Goal: Task Accomplishment & Management: Manage account settings

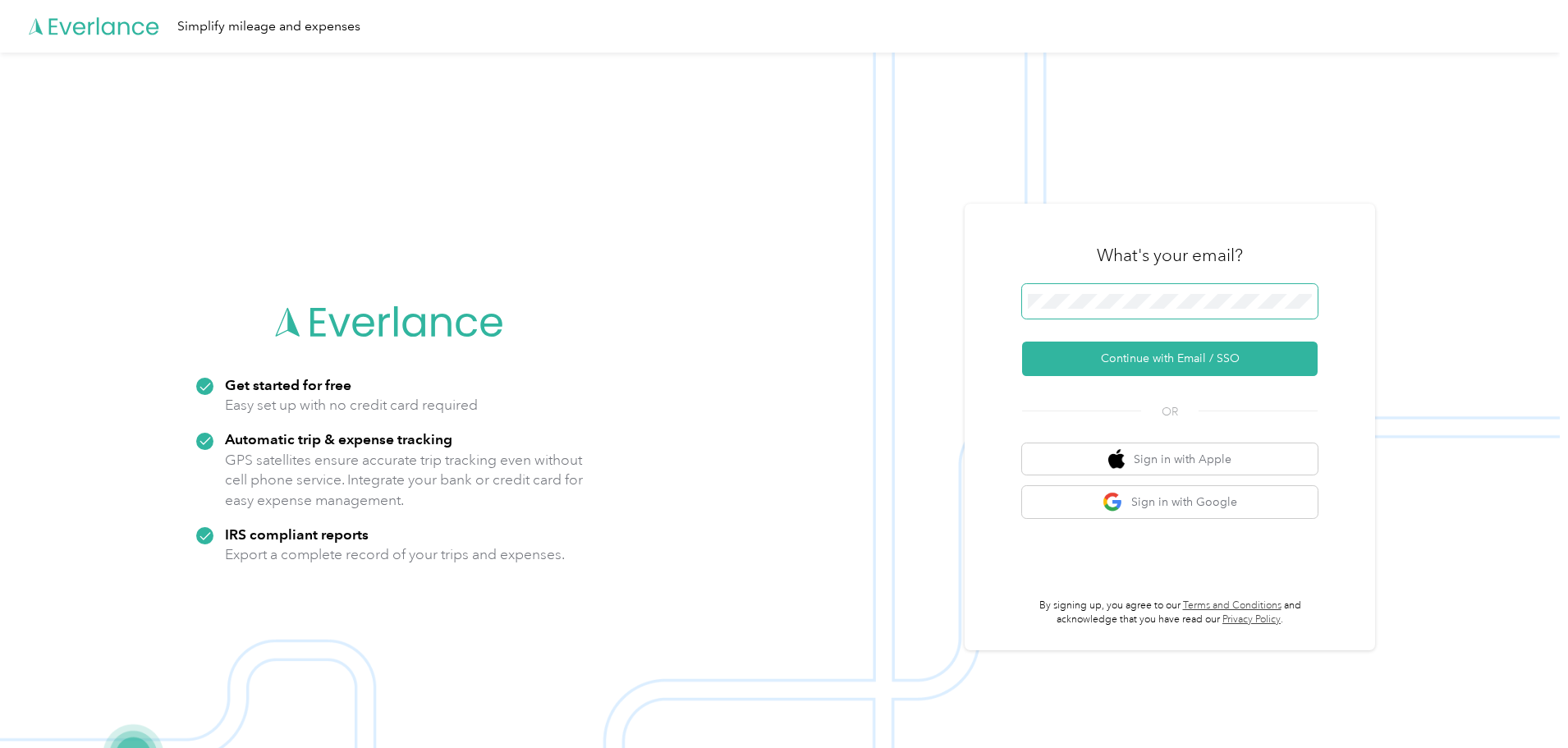
click at [1022, 341] on button "Continue with Email / SSO" at bounding box center [1170, 358] width 296 height 34
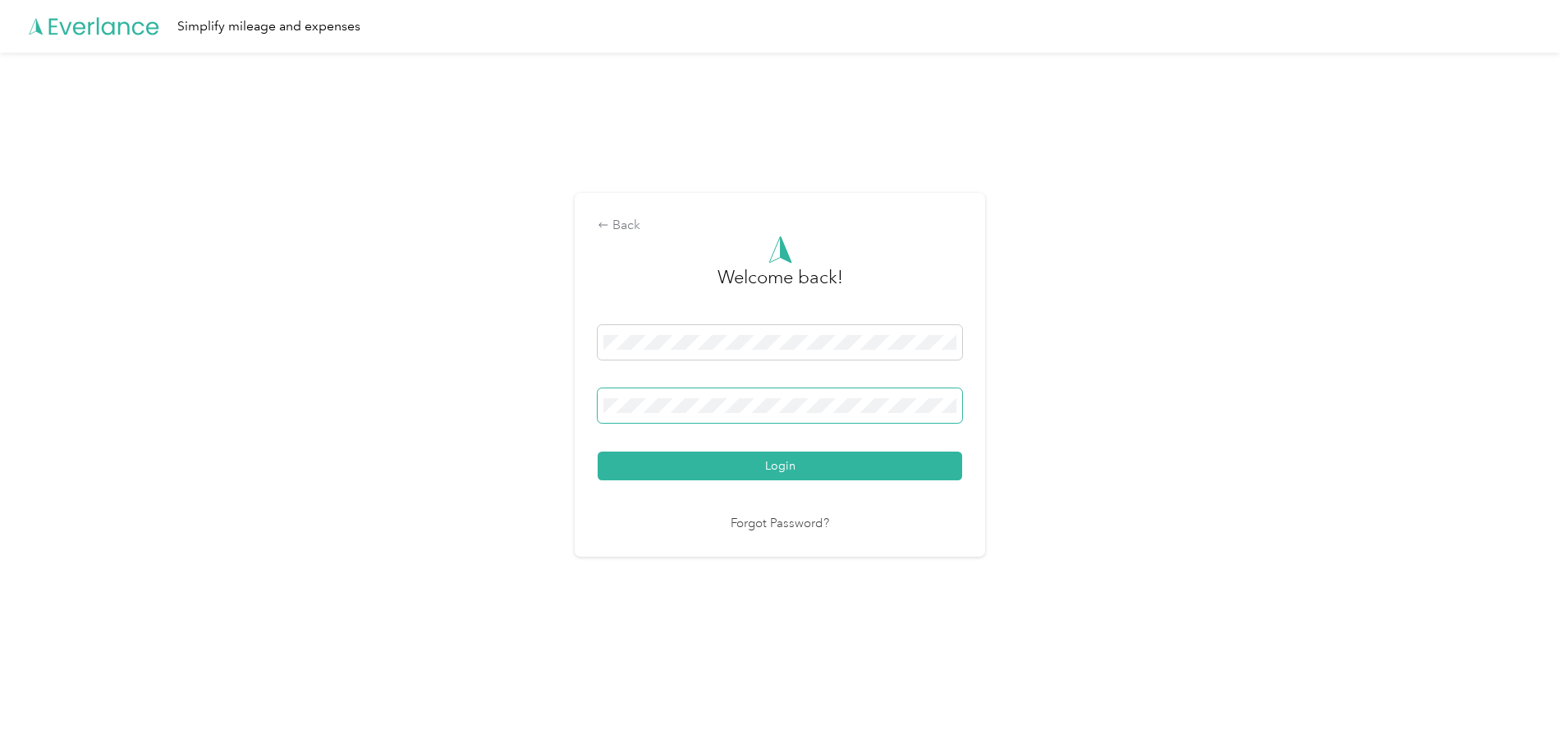
click at [597, 451] on button "Login" at bounding box center [780, 466] width 364 height 29
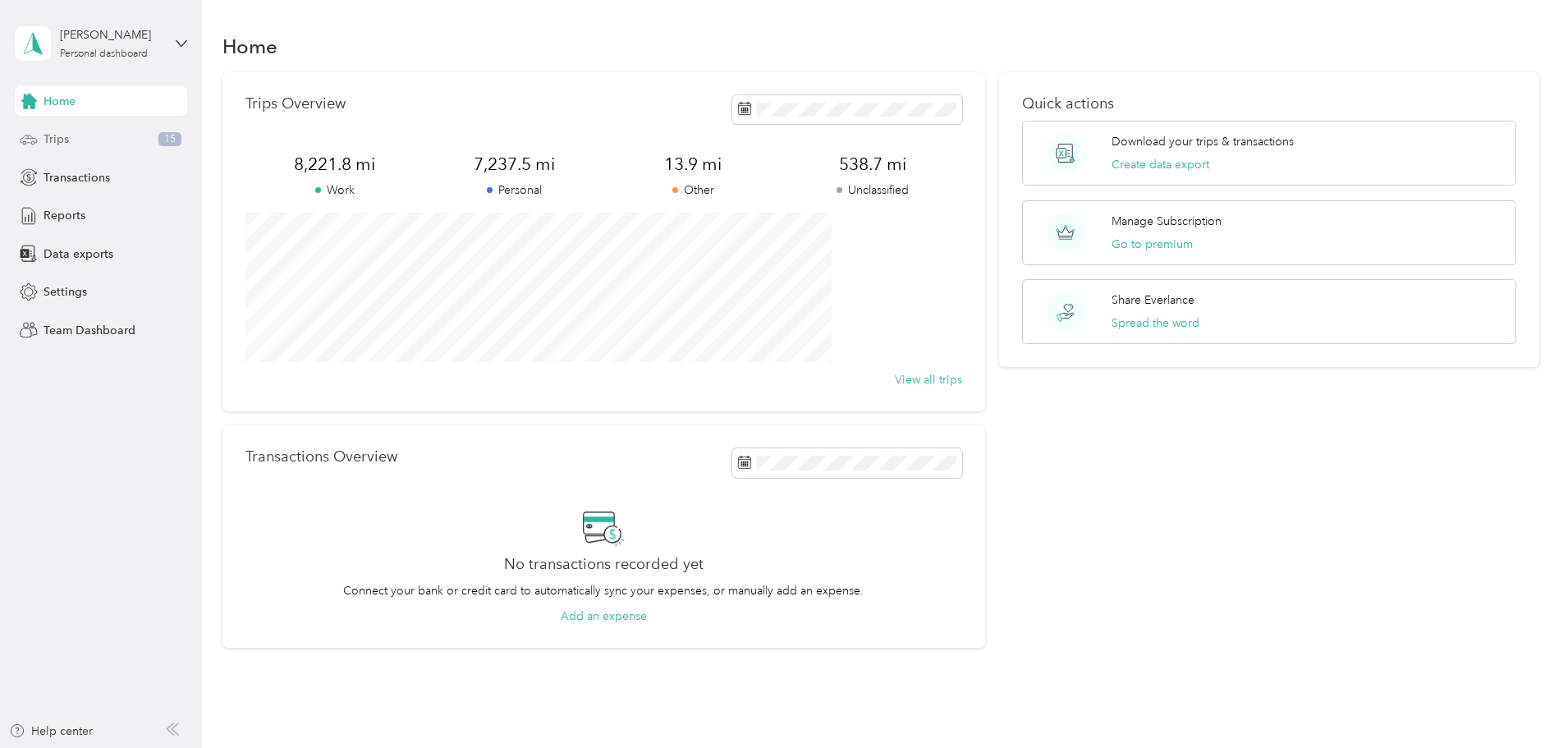
click at [113, 143] on div "Trips 15" at bounding box center [101, 140] width 172 height 30
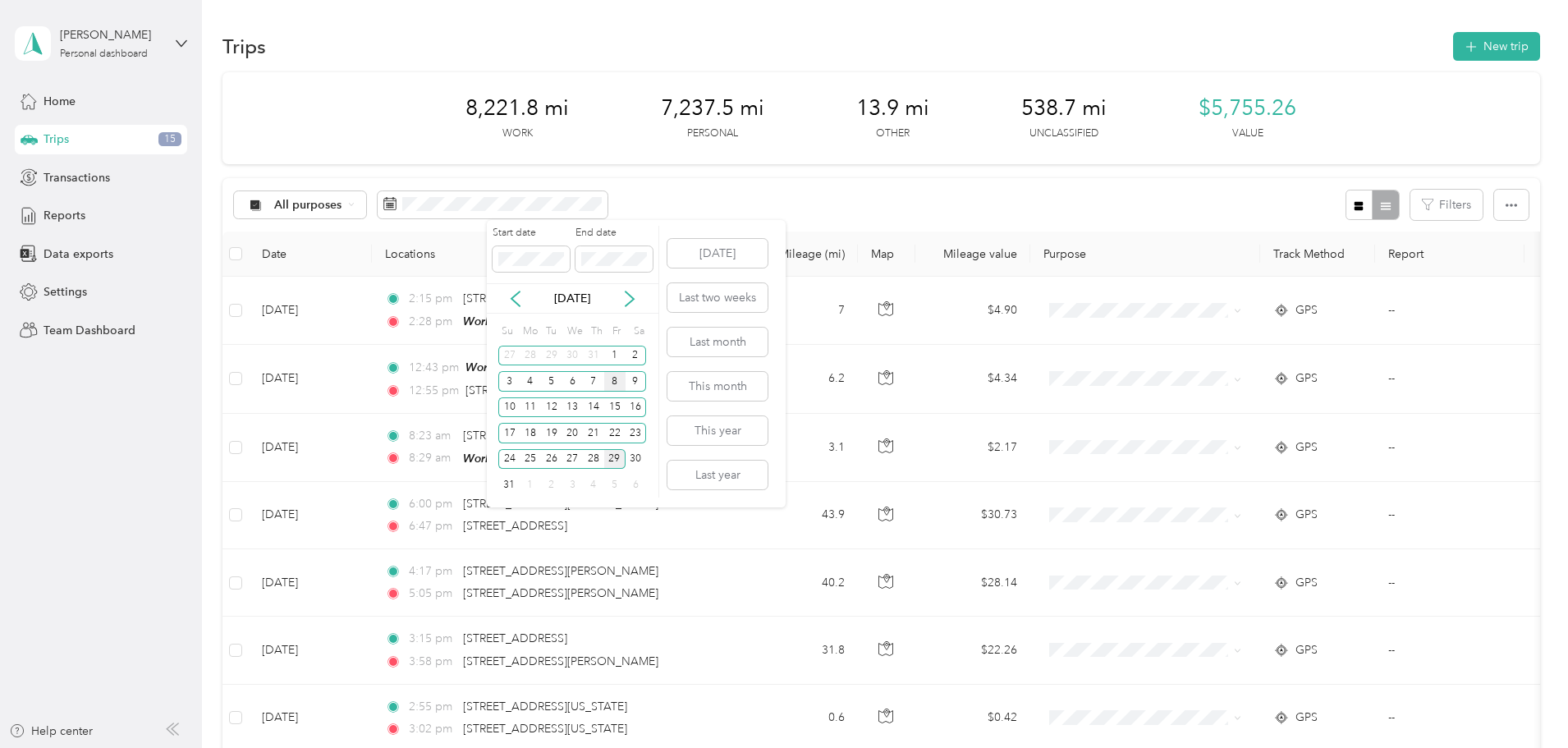
click at [613, 385] on div "8" at bounding box center [615, 381] width 21 height 20
click at [615, 436] on div "22" at bounding box center [615, 432] width 21 height 20
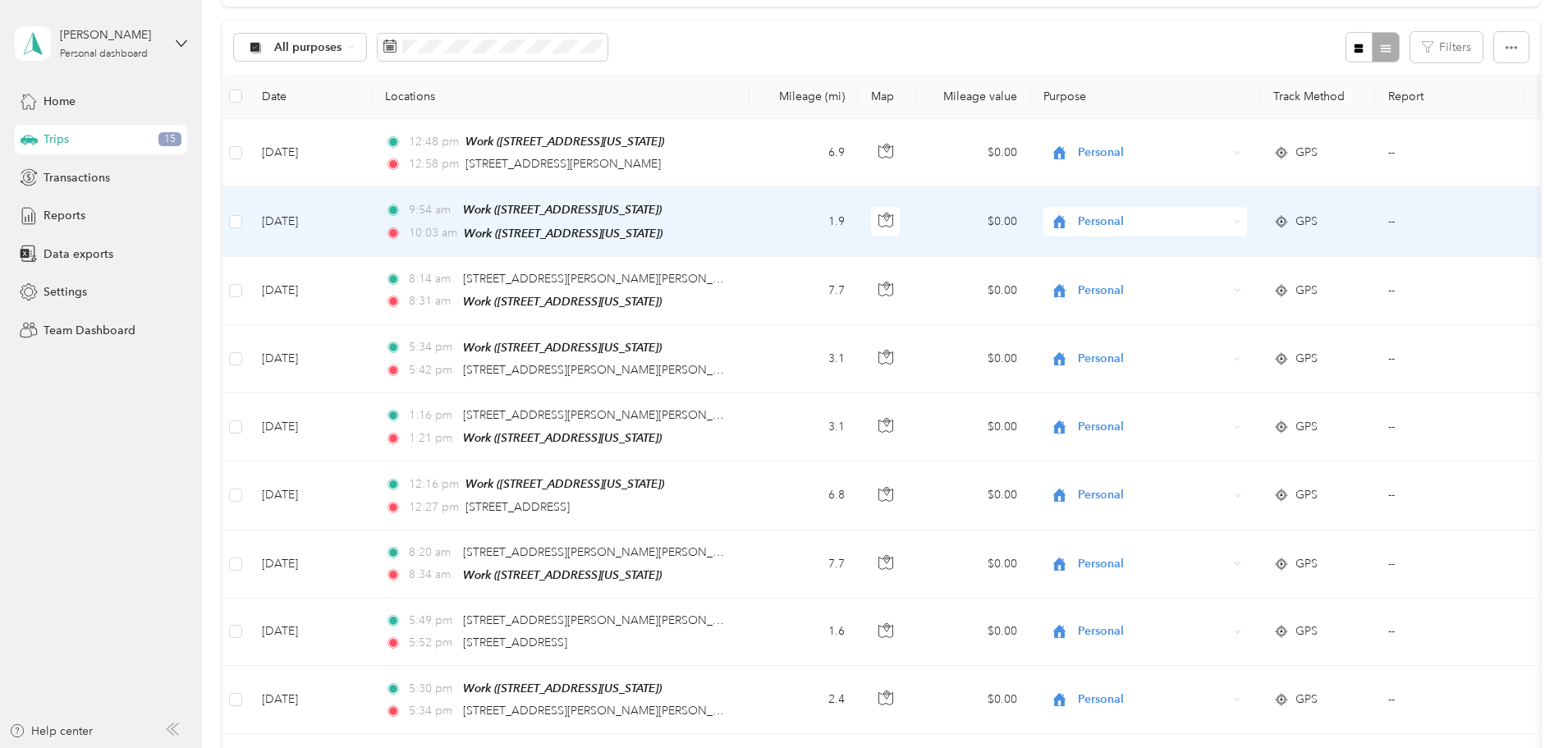
scroll to position [165, 0]
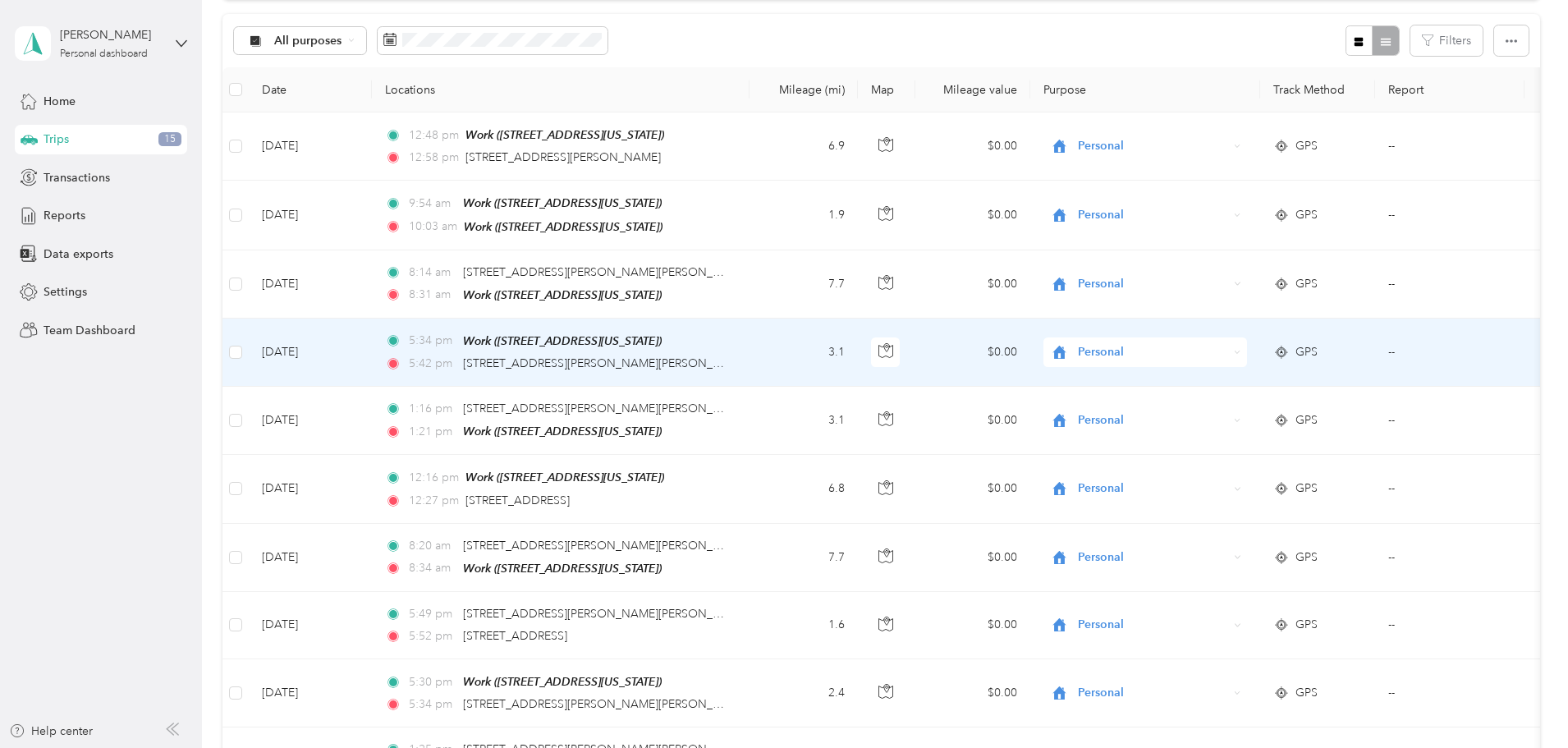
drag, startPoint x: 827, startPoint y: 346, endPoint x: 839, endPoint y: 427, distance: 81.9
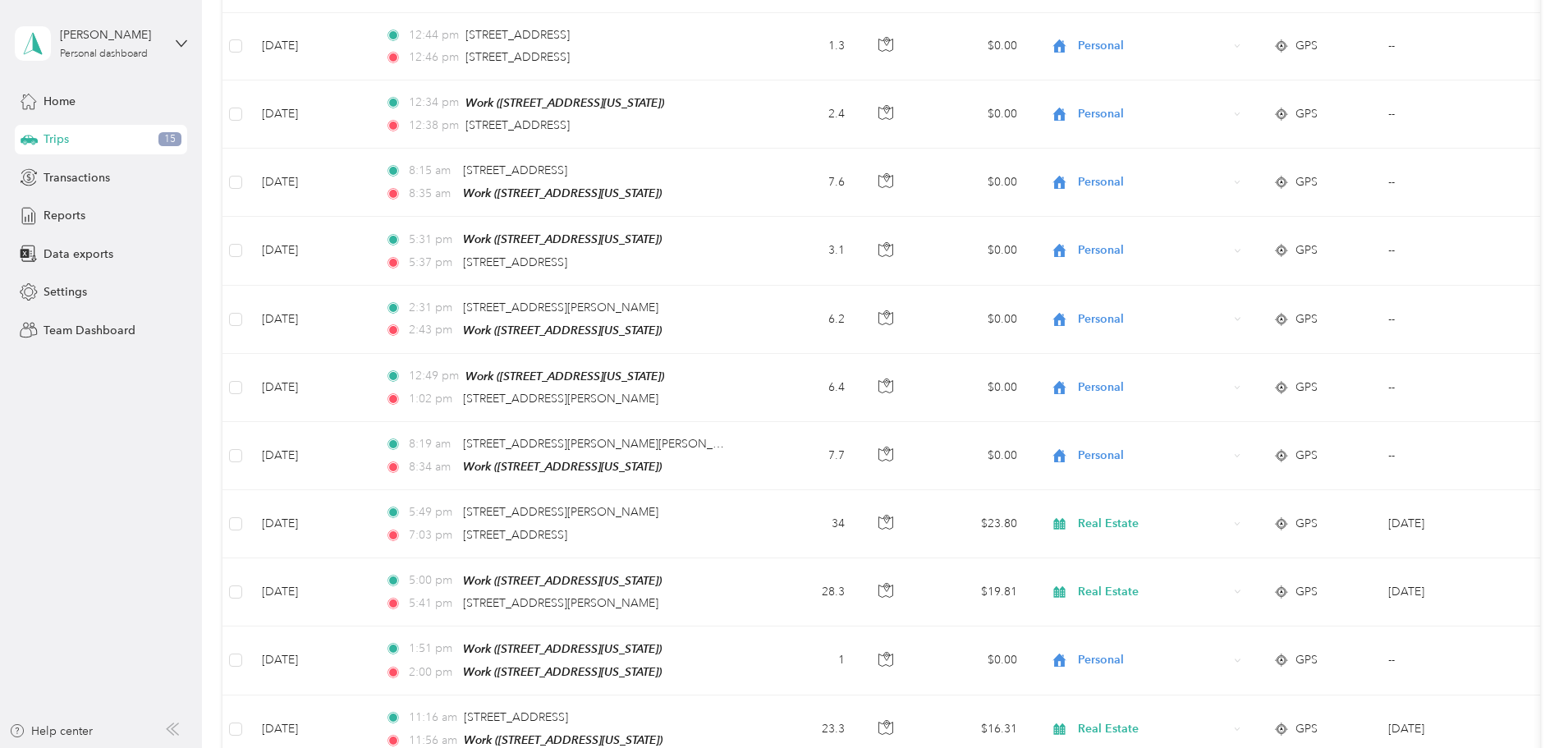
scroll to position [1514, 0]
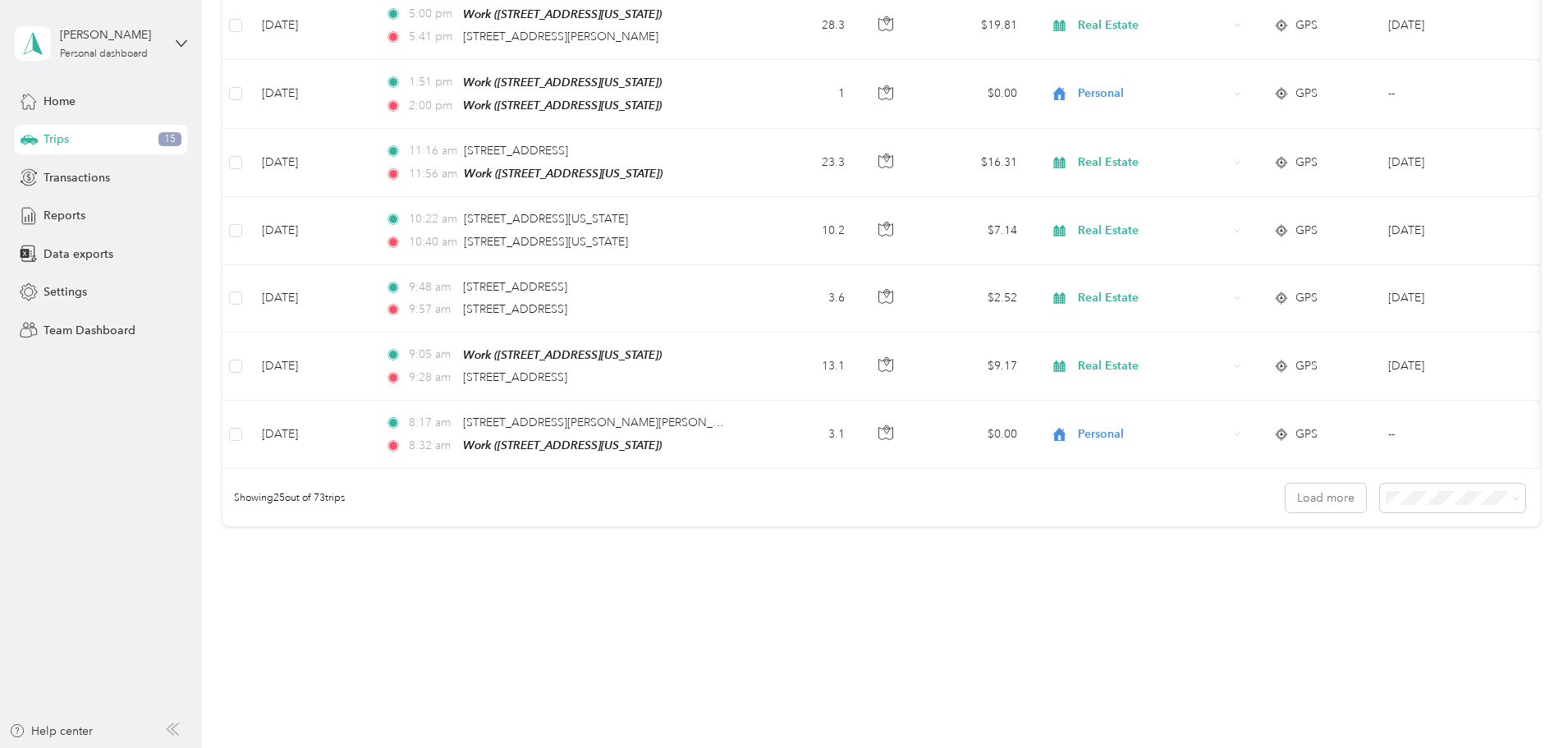
drag, startPoint x: 850, startPoint y: 555, endPoint x: 864, endPoint y: 729, distance: 174.6
click at [1321, 573] on span "100 per load" at bounding box center [1312, 580] width 68 height 14
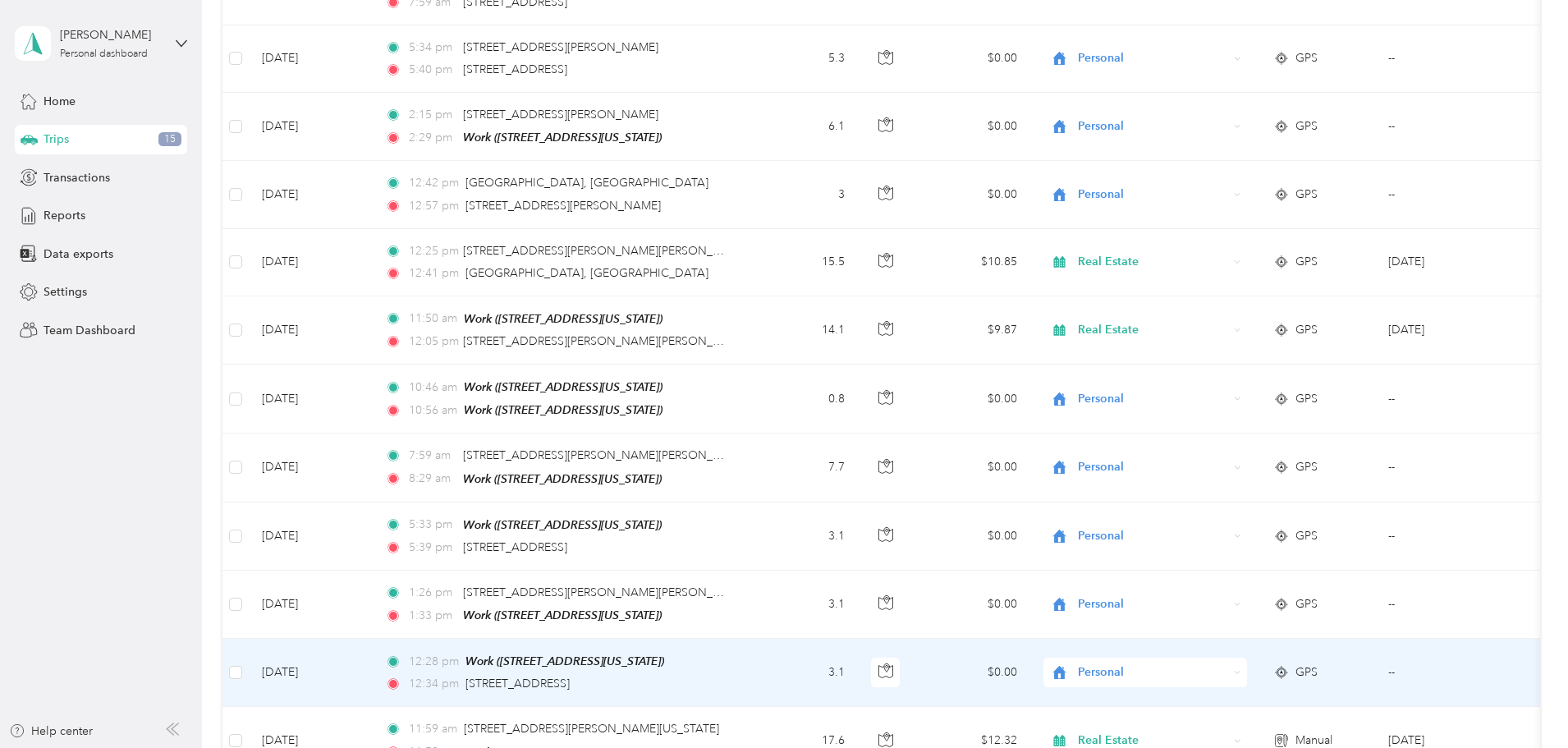
scroll to position [4181, 0]
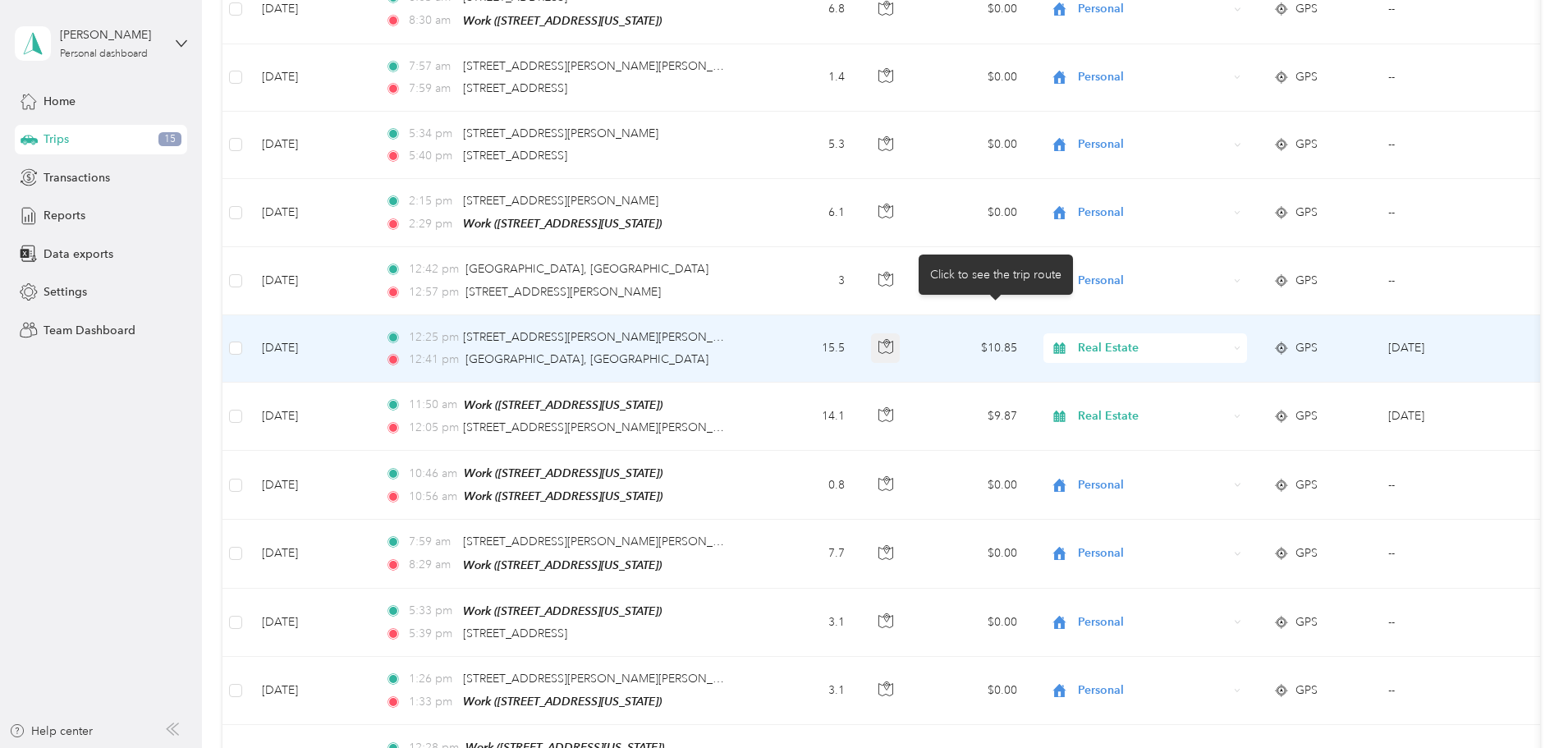
click at [888, 341] on icon "button" at bounding box center [886, 342] width 3 height 3
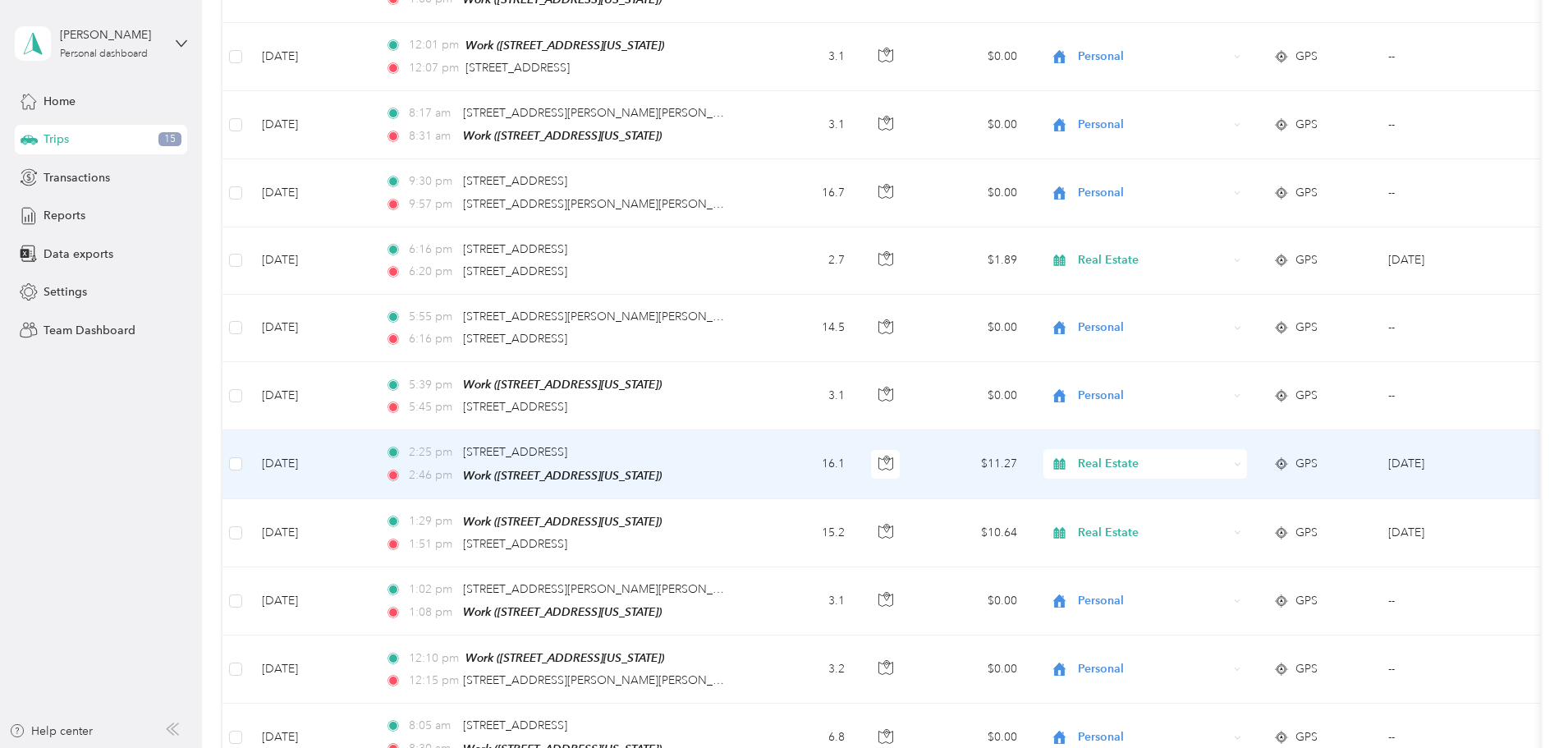
scroll to position [3442, 0]
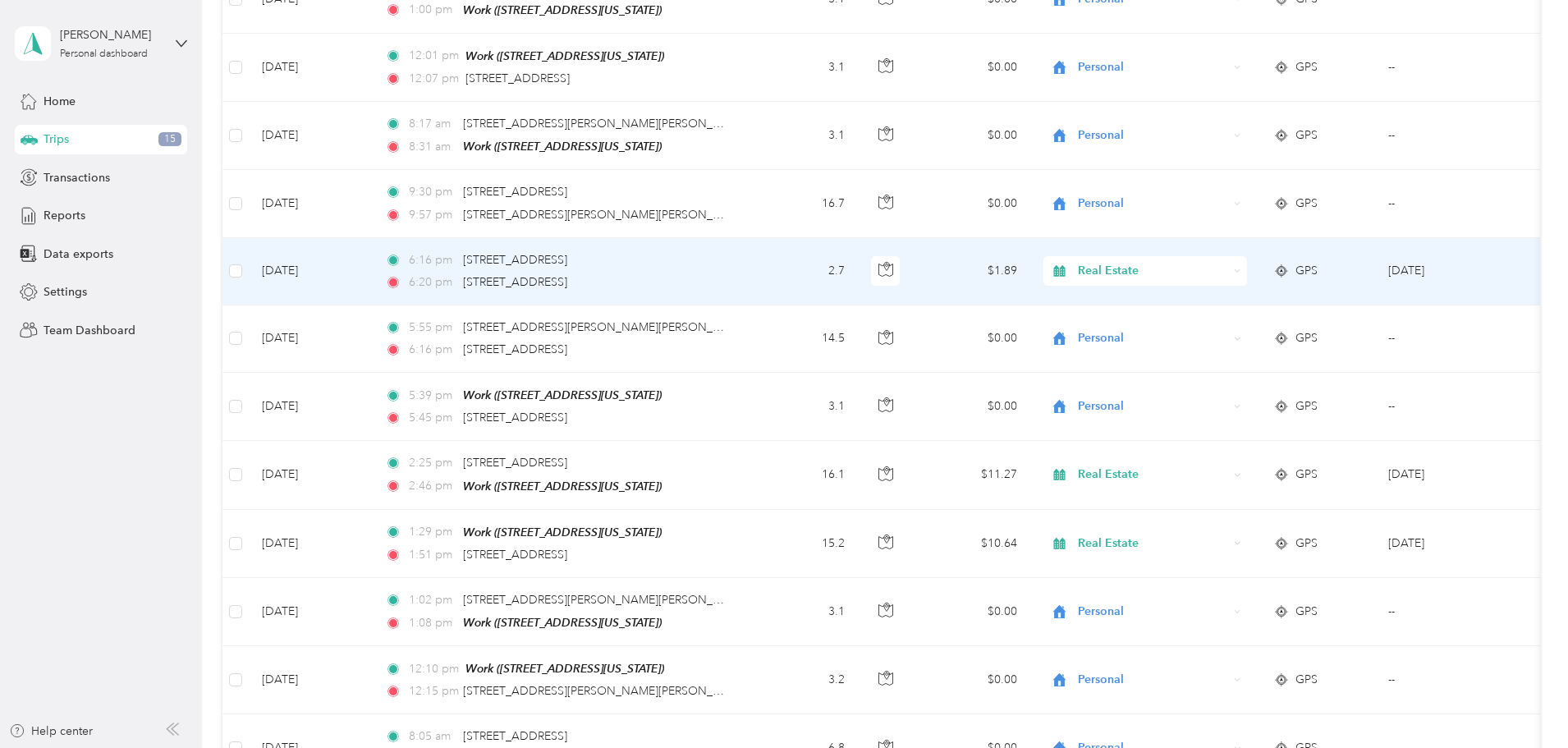
click at [1070, 264] on icon at bounding box center [1059, 270] width 20 height 13
click at [1211, 296] on span "Personal" at bounding box center [1270, 304] width 152 height 18
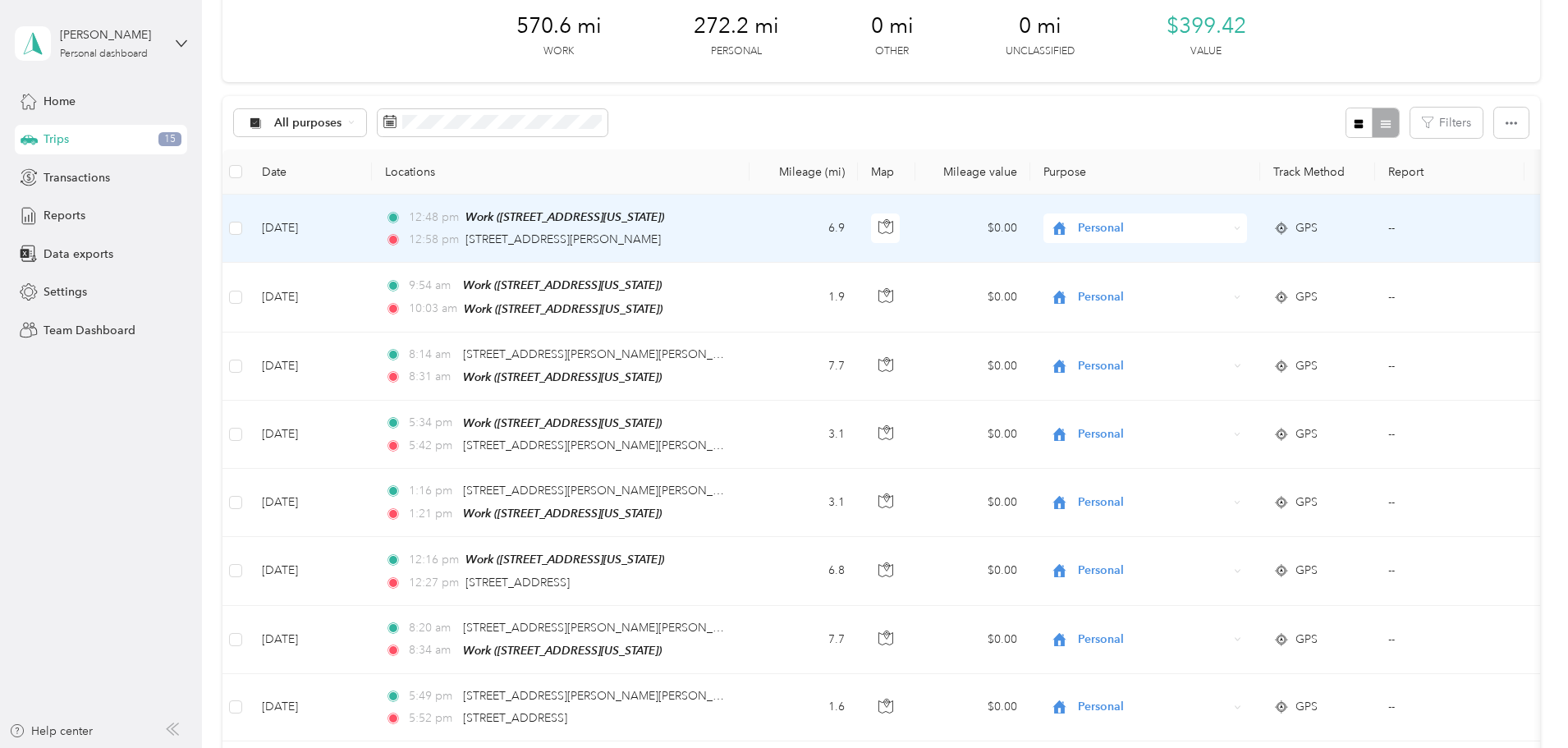
scroll to position [0, 0]
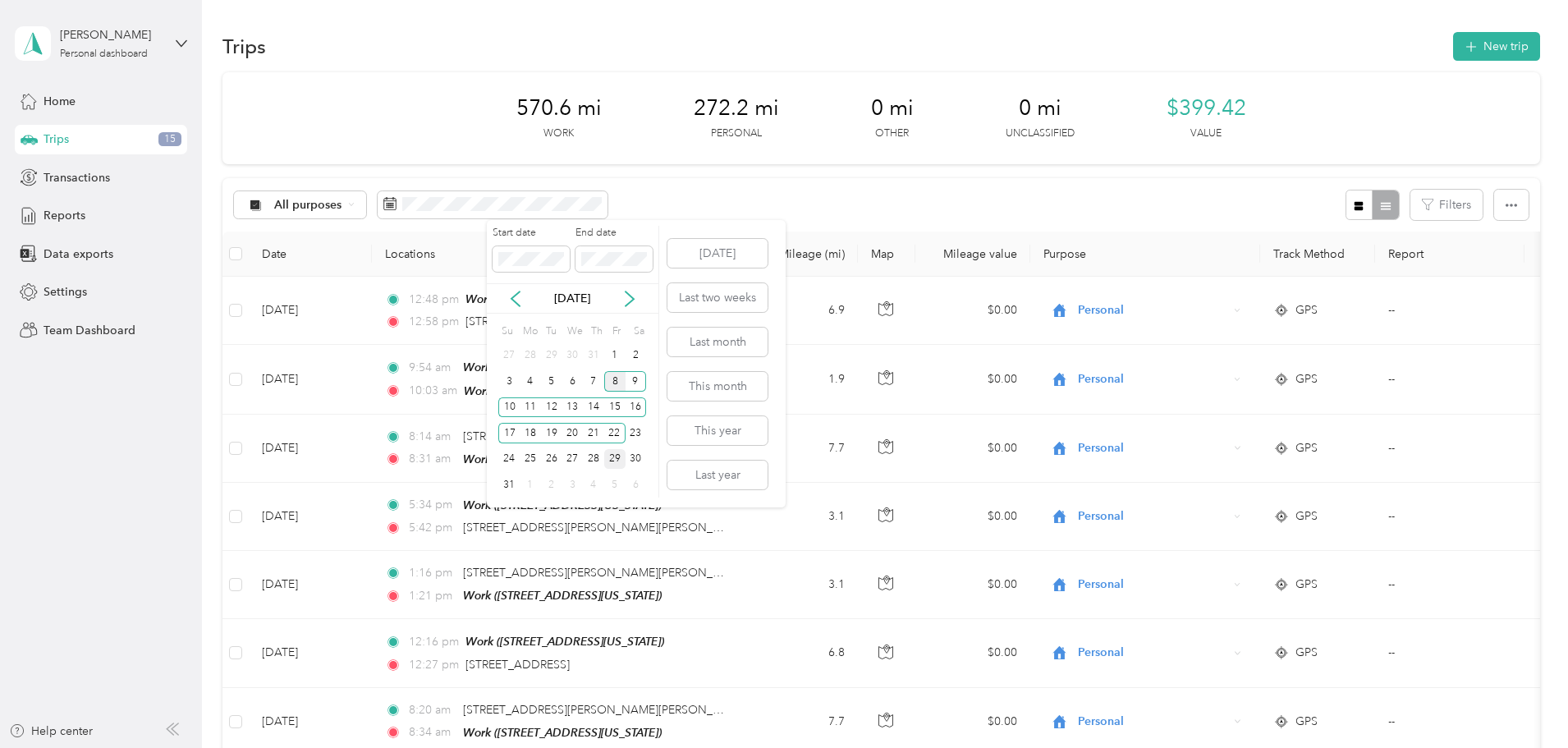
click at [621, 379] on div "8" at bounding box center [615, 381] width 21 height 20
click at [634, 431] on div "23" at bounding box center [636, 432] width 21 height 20
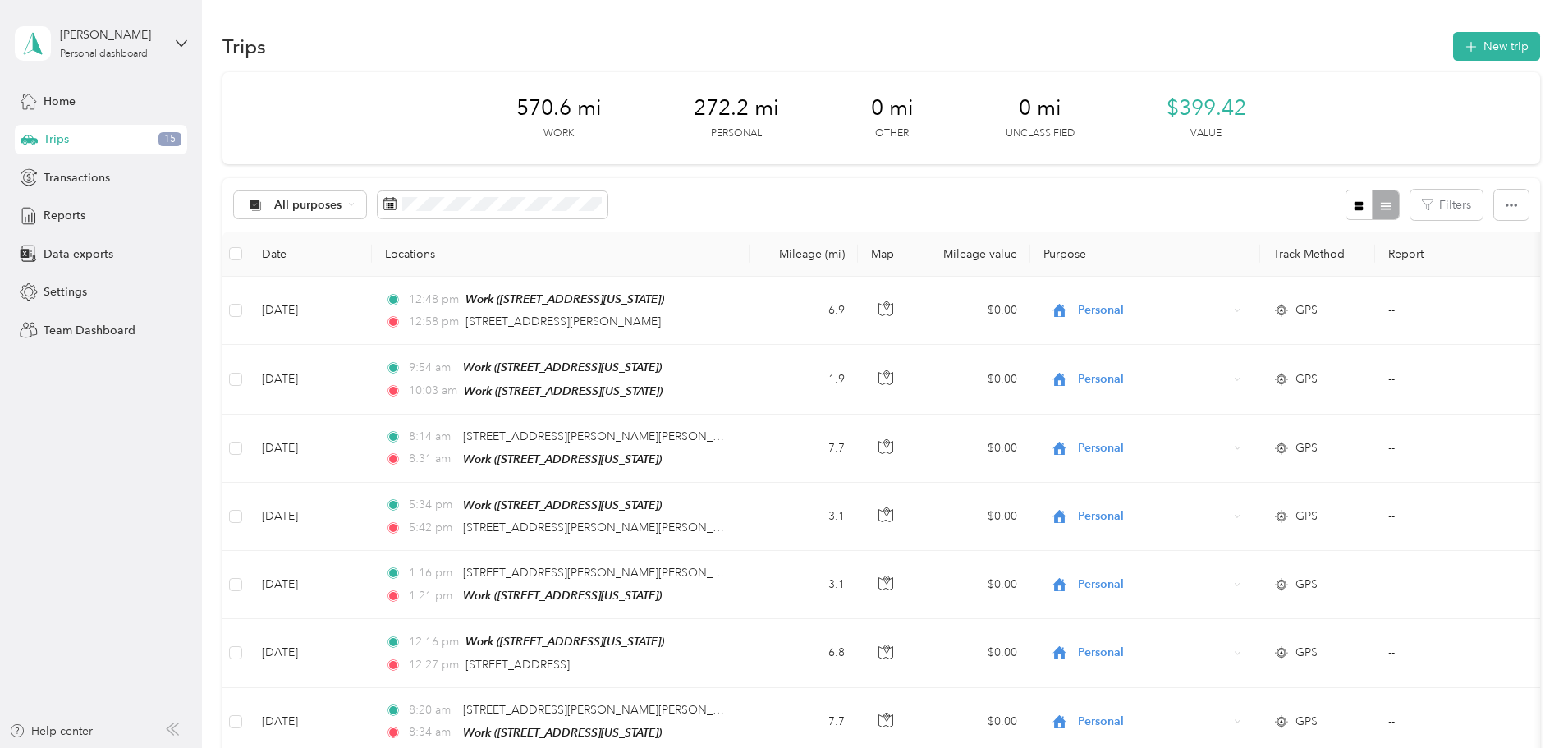
click at [863, 194] on div "All purposes Filters" at bounding box center [881, 204] width 1317 height 54
